Goal: Find specific page/section: Find specific page/section

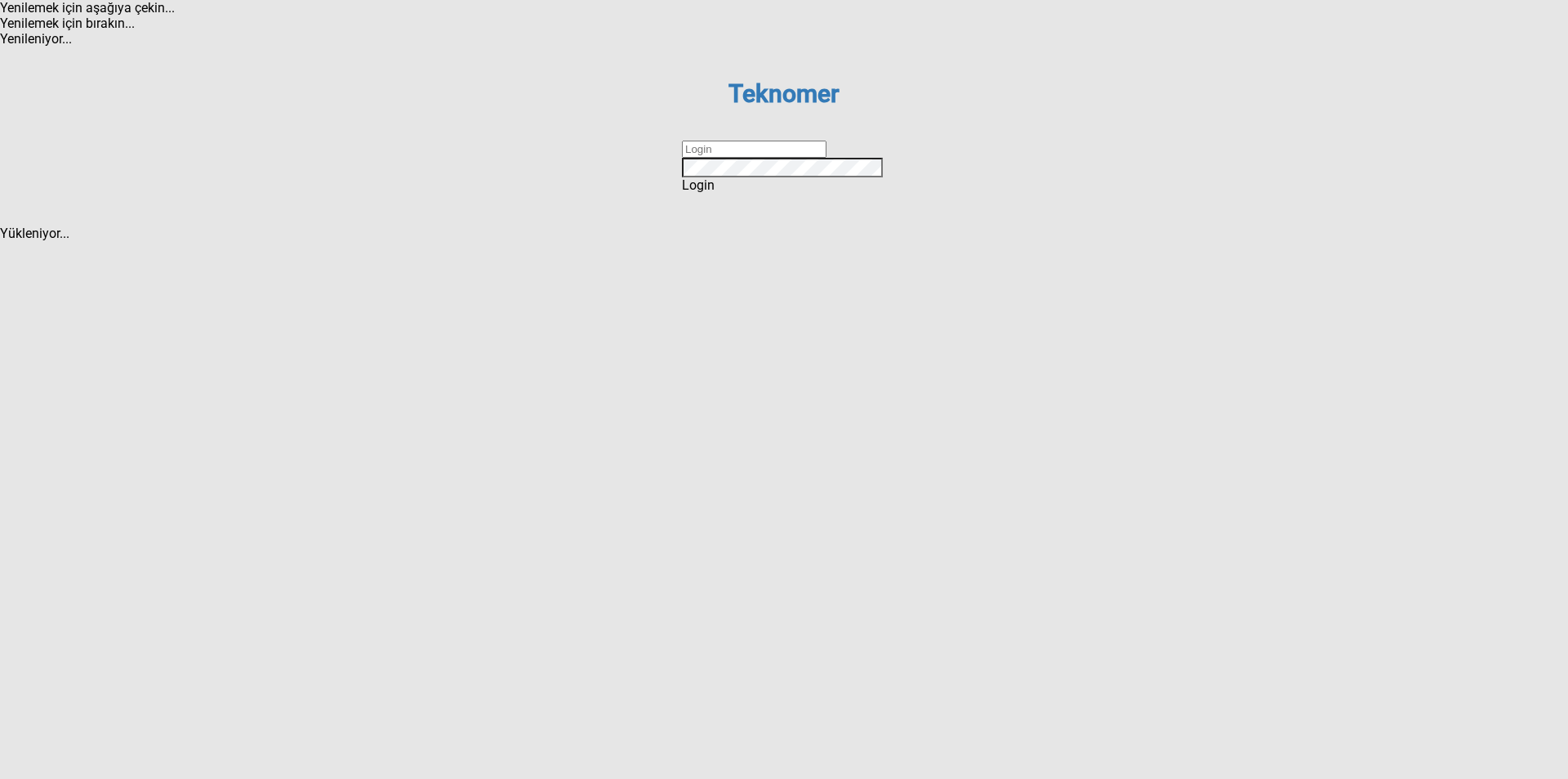
type input "ihsankoc"
click at [752, 193] on div "Login" at bounding box center [784, 185] width 204 height 16
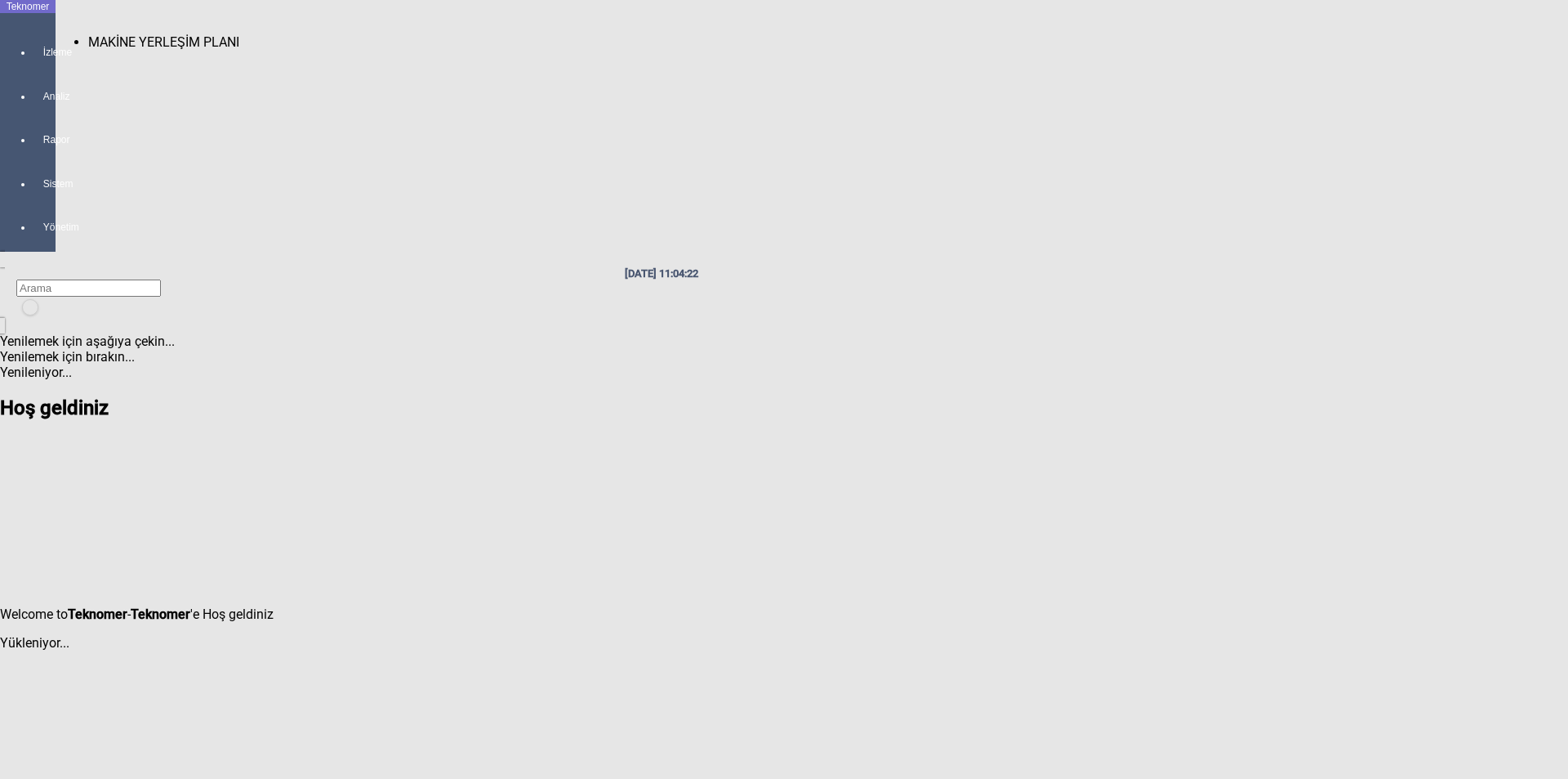
click at [90, 36] on span "MAKİNE YERLEŞİM PLANI" at bounding box center [163, 42] width 151 height 16
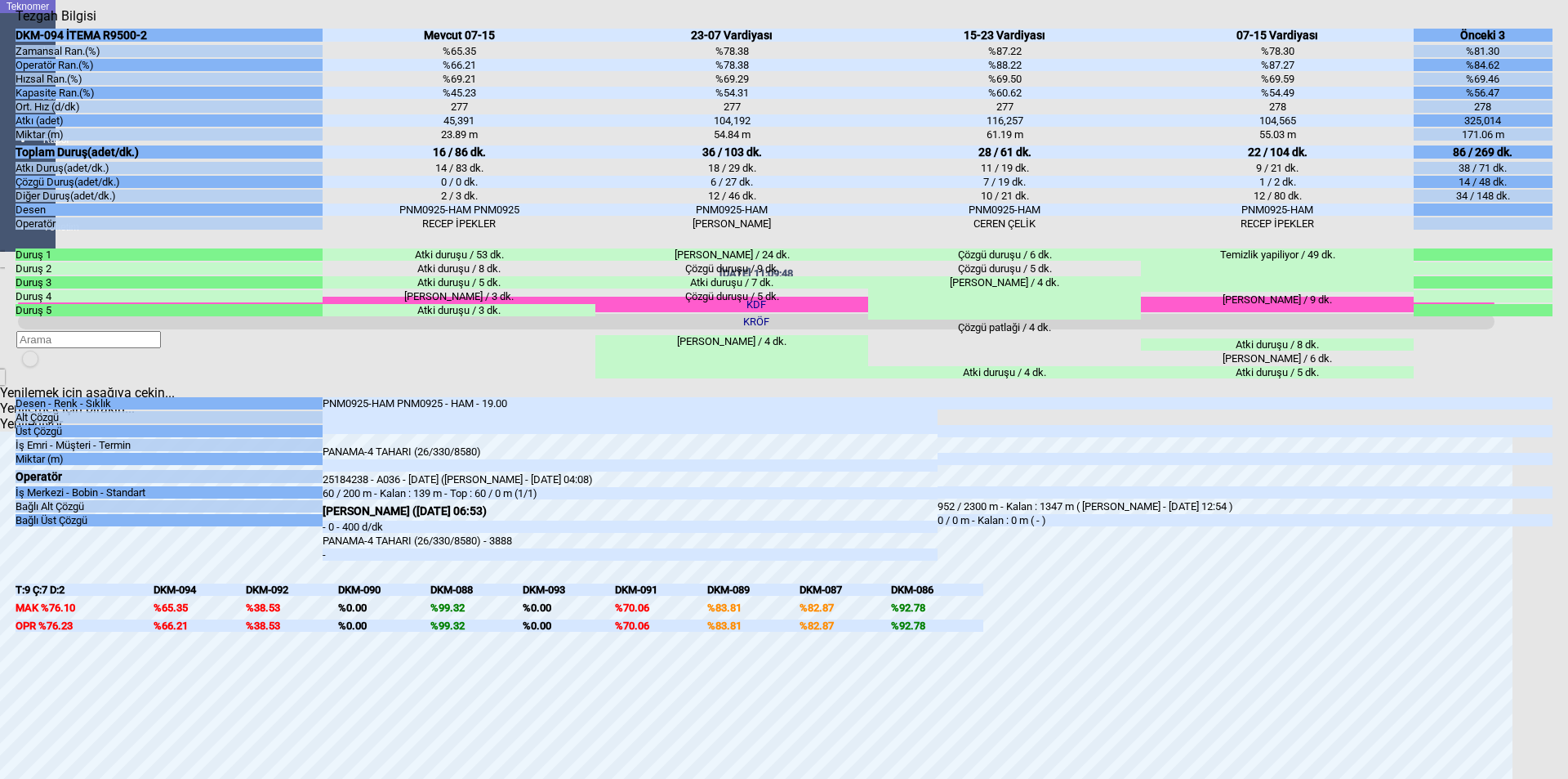
click at [16, 23] on icon "Kapat" at bounding box center [16, 23] width 0 height 0
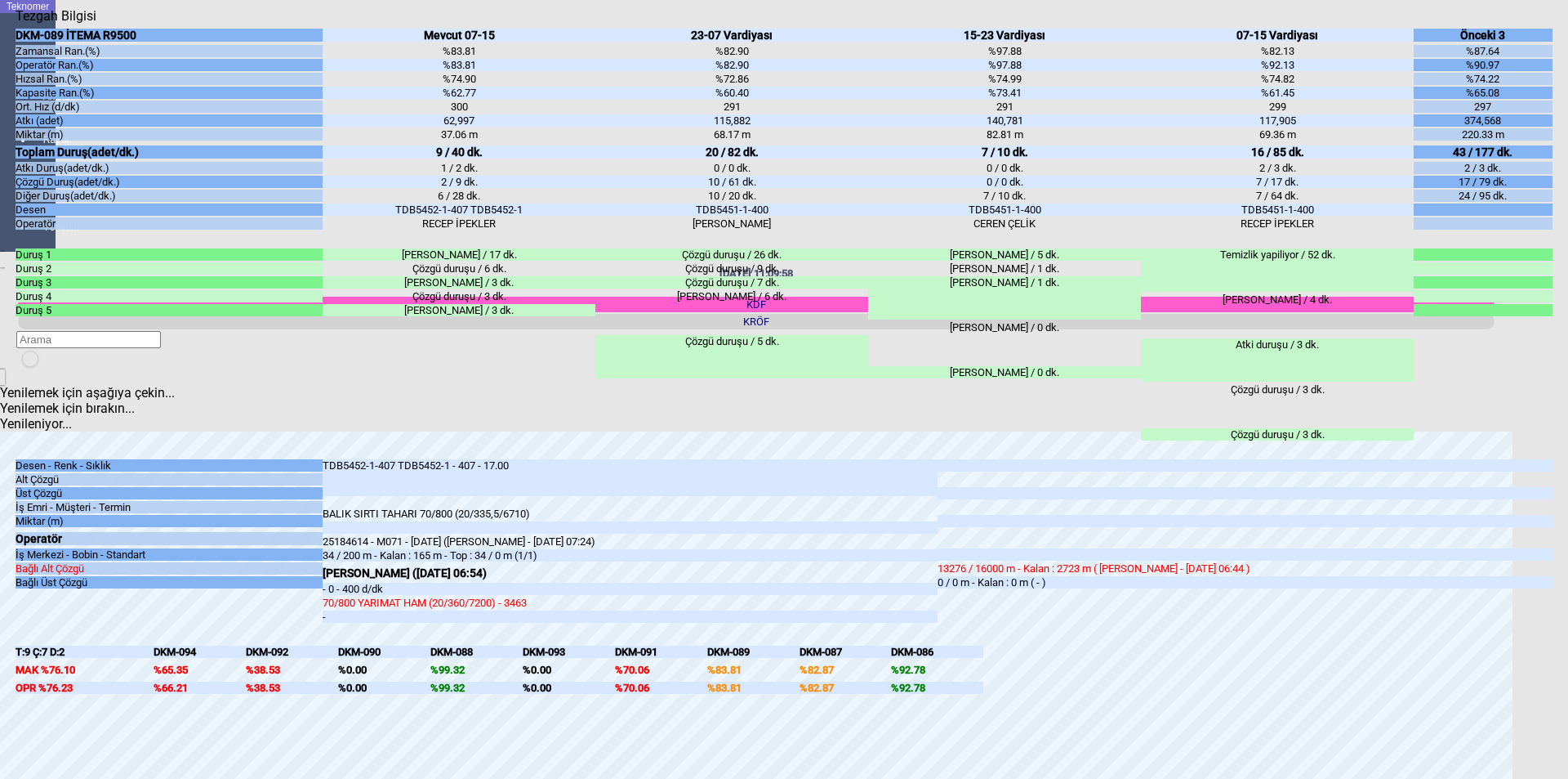
click at [1545, 23] on div "Kapat" at bounding box center [784, 23] width 1537 height 0
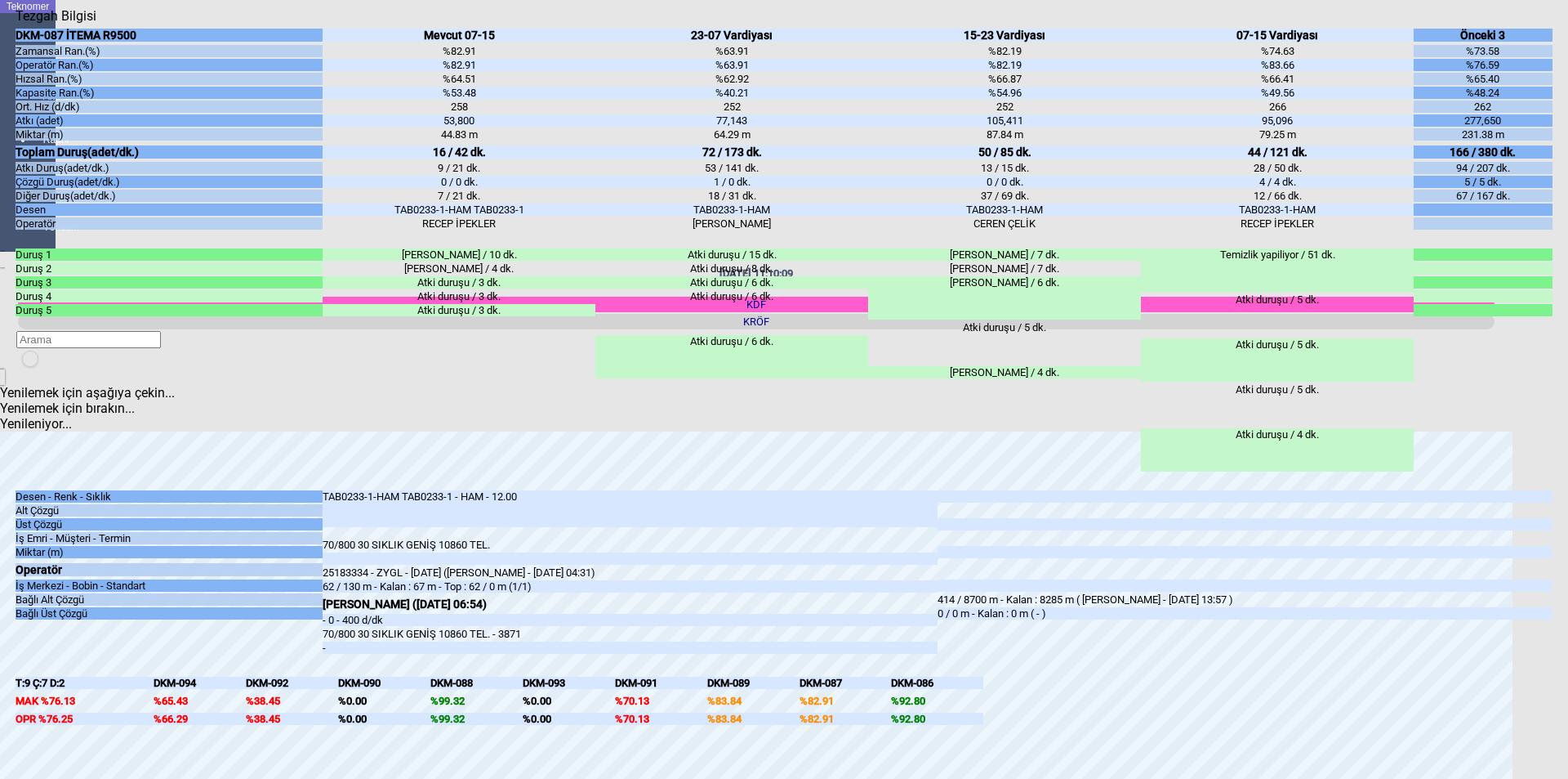
click at [16, 23] on icon "Kapat" at bounding box center [16, 23] width 0 height 0
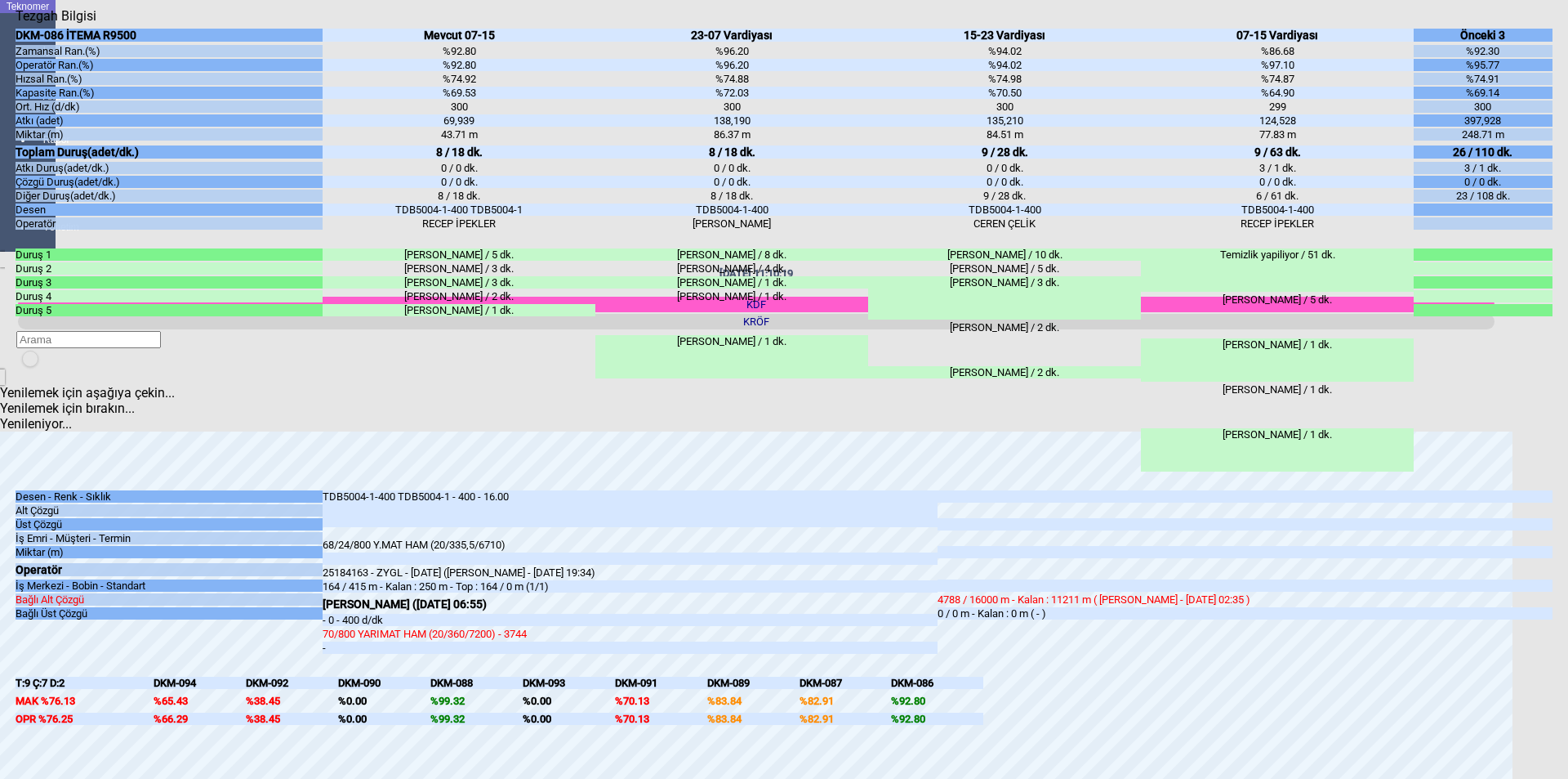
click at [16, 23] on icon "Kapat" at bounding box center [16, 23] width 0 height 0
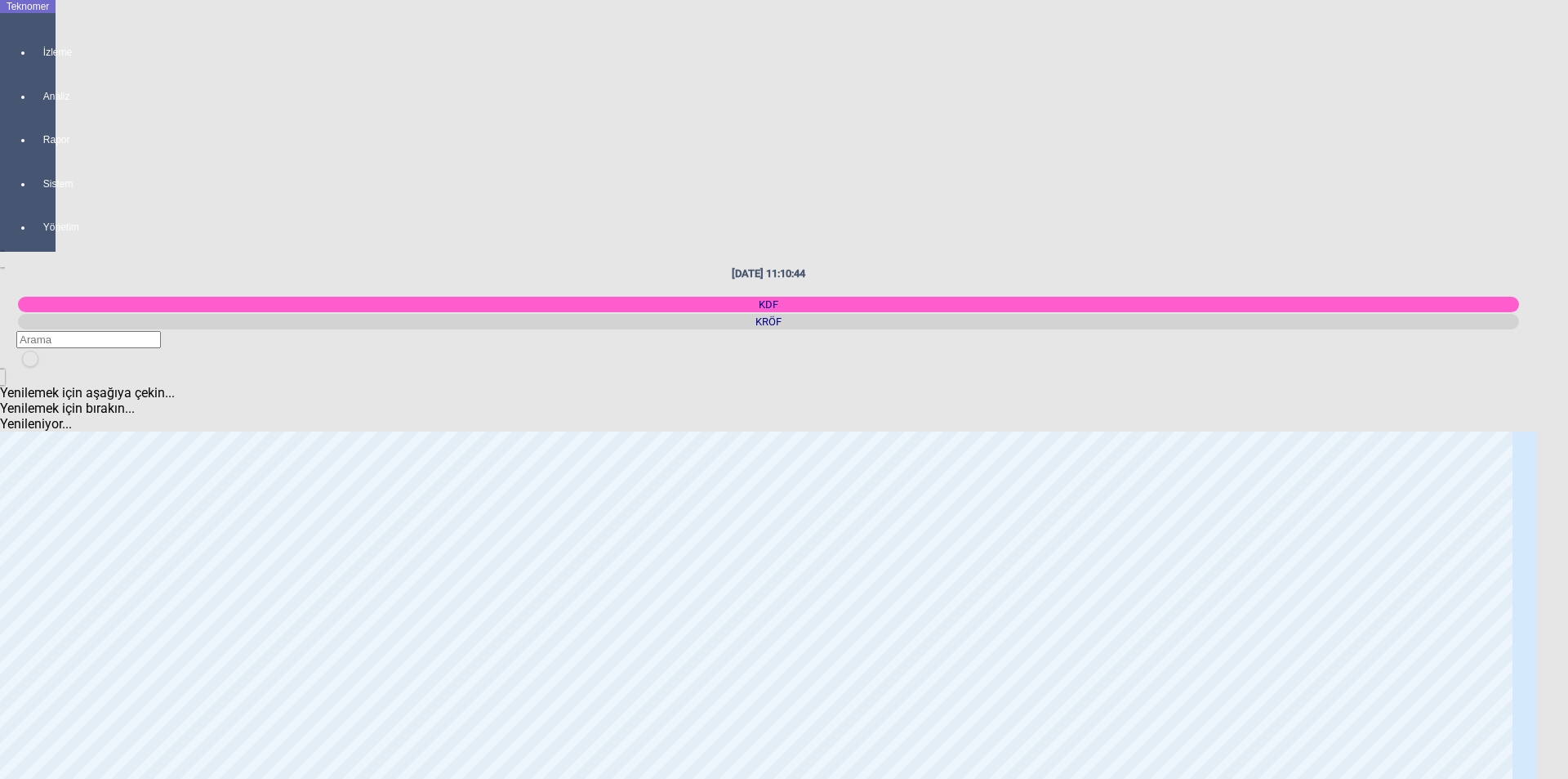
scroll to position [327, 0]
